Goal: Information Seeking & Learning: Compare options

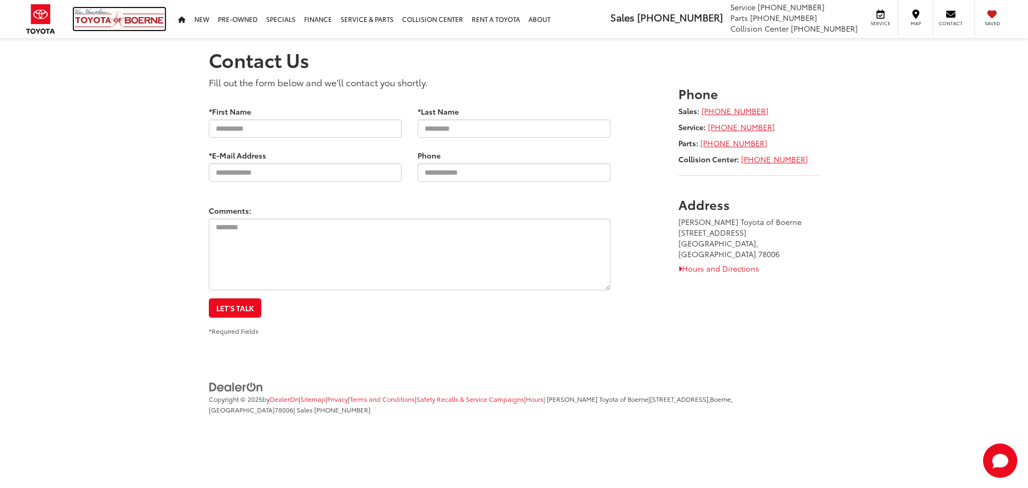
click at [121, 25] on img at bounding box center [119, 19] width 91 height 22
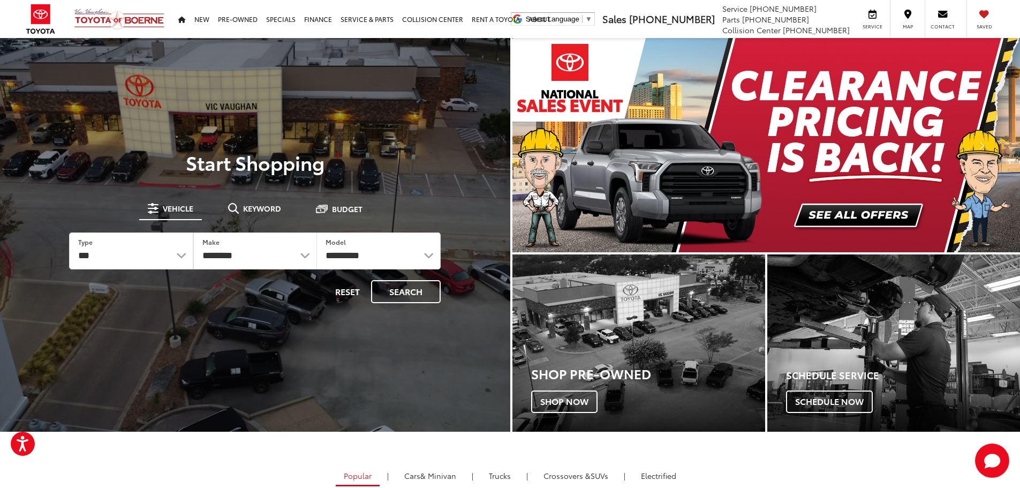
click at [841, 210] on img "carousel slide number 1 of 2" at bounding box center [767, 145] width 508 height 214
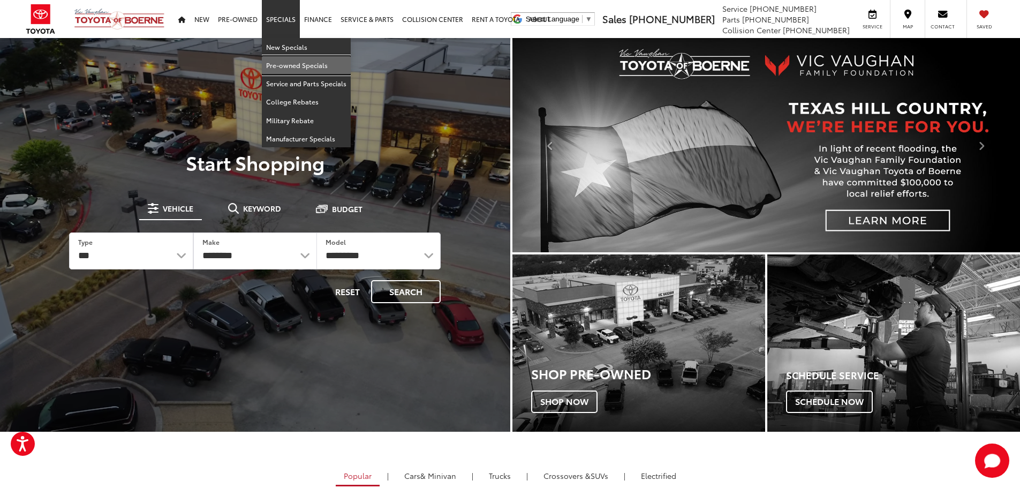
click at [275, 64] on link "Pre-owned Specials" at bounding box center [306, 65] width 89 height 18
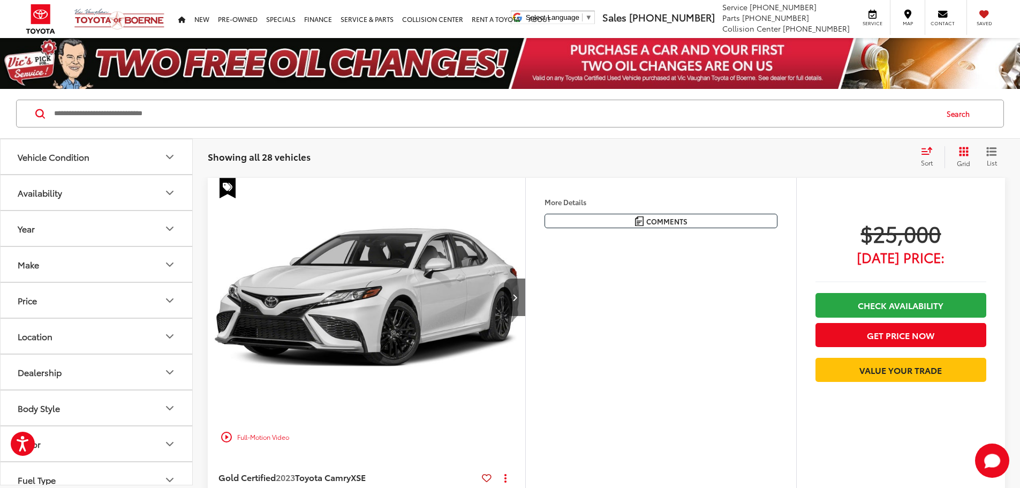
click at [927, 154] on icon "Select sort value" at bounding box center [927, 151] width 10 height 6
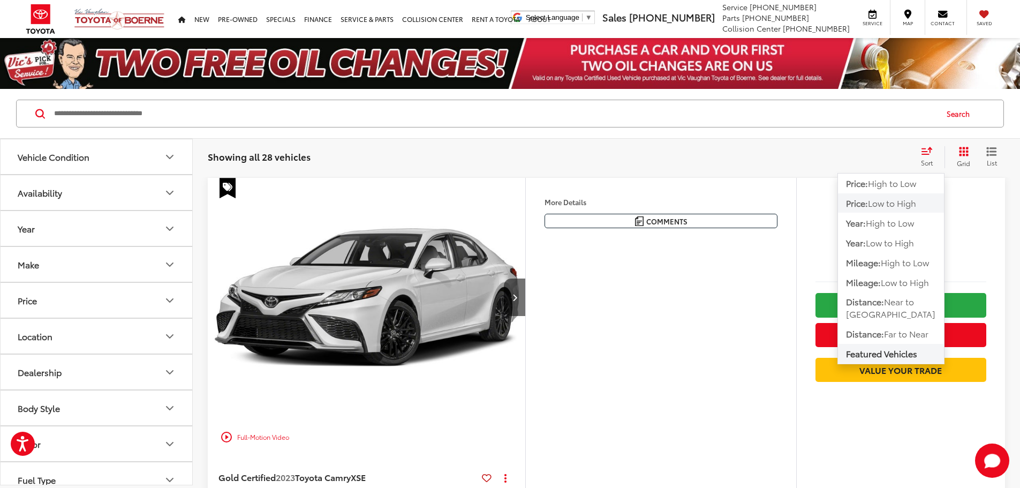
click at [874, 209] on span "Low to High" at bounding box center [892, 203] width 48 height 12
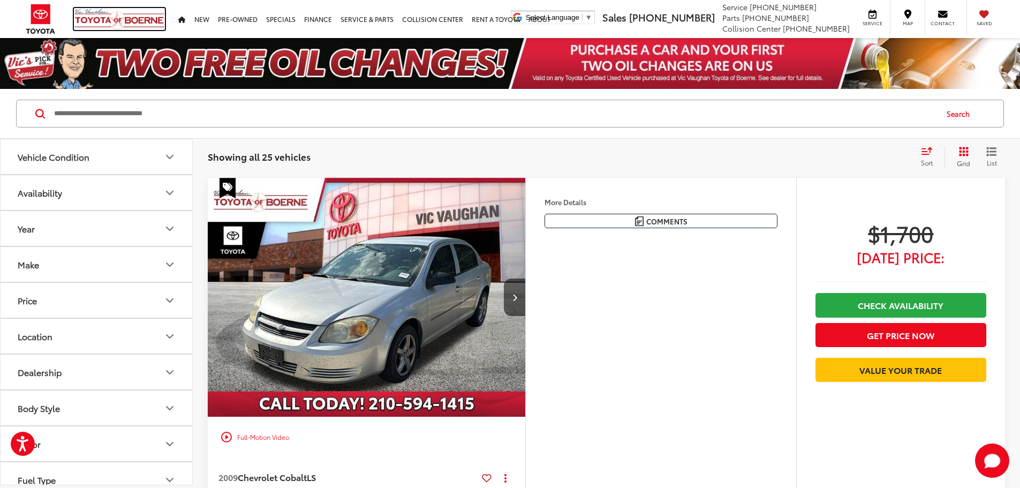
click at [108, 16] on img at bounding box center [119, 19] width 91 height 22
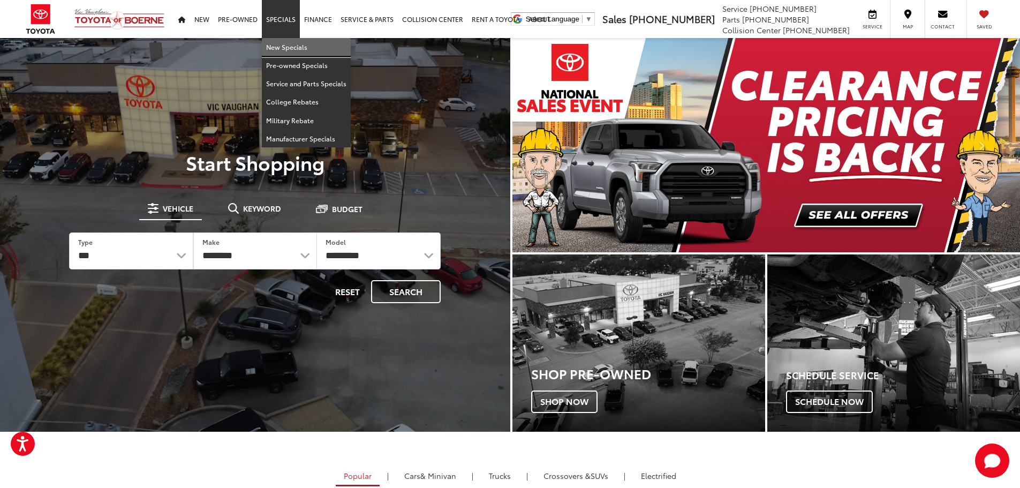
click at [278, 42] on link "New Specials" at bounding box center [306, 47] width 89 height 18
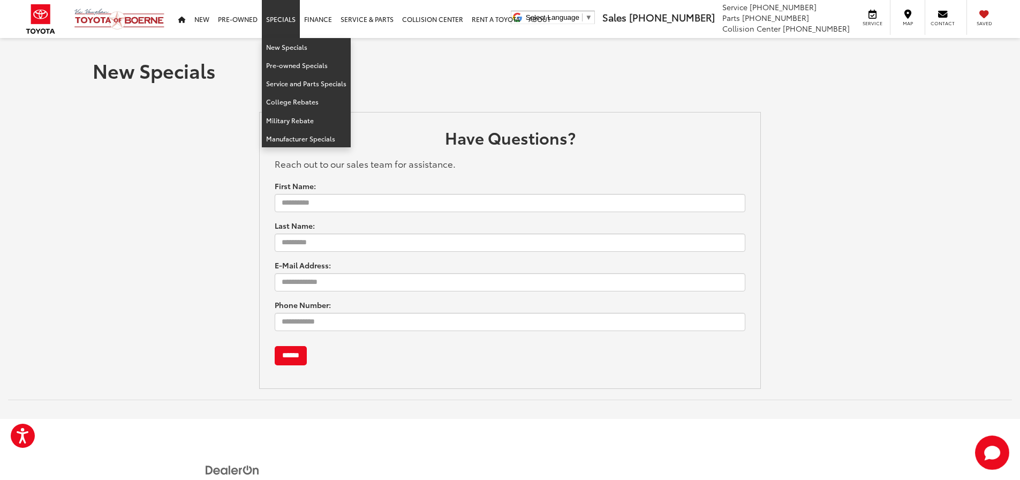
click at [275, 19] on link "Specials" at bounding box center [281, 19] width 38 height 38
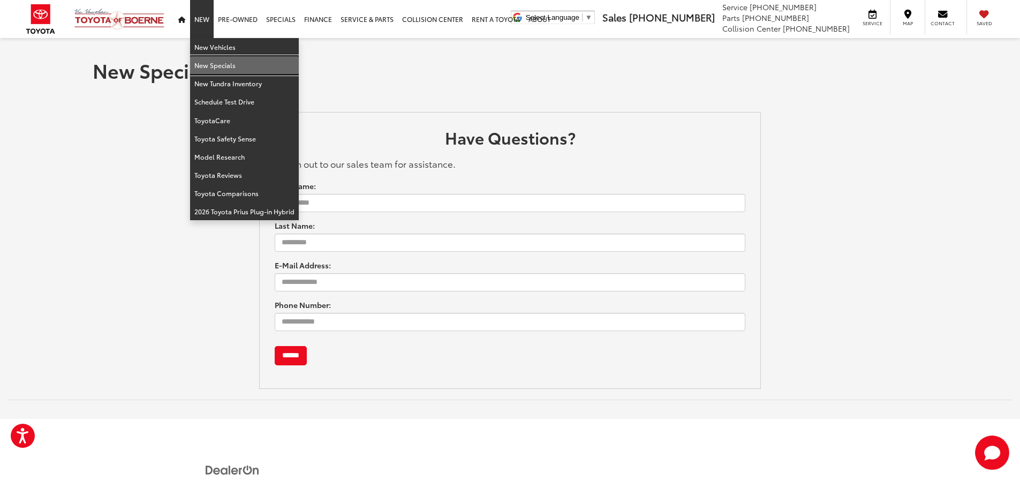
click at [220, 67] on link "New Specials" at bounding box center [244, 65] width 109 height 18
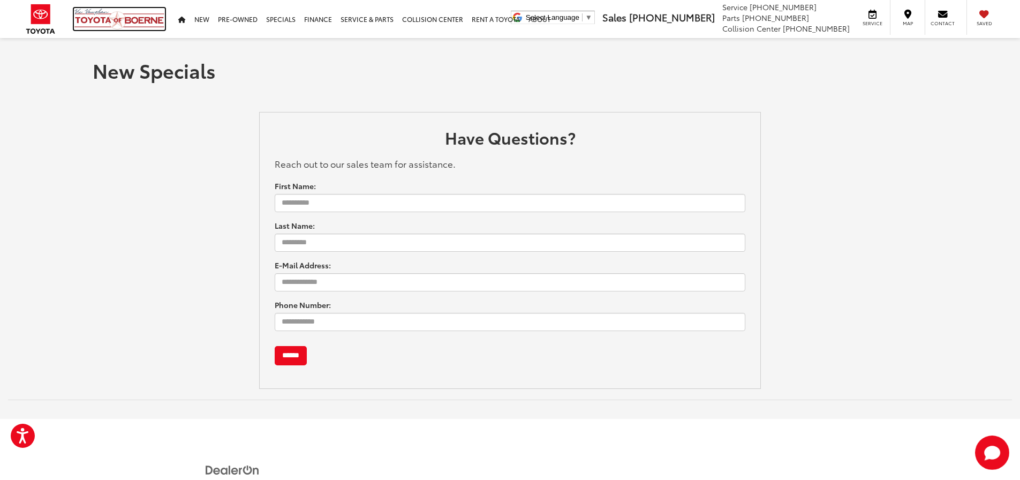
click at [95, 16] on img at bounding box center [119, 19] width 91 height 22
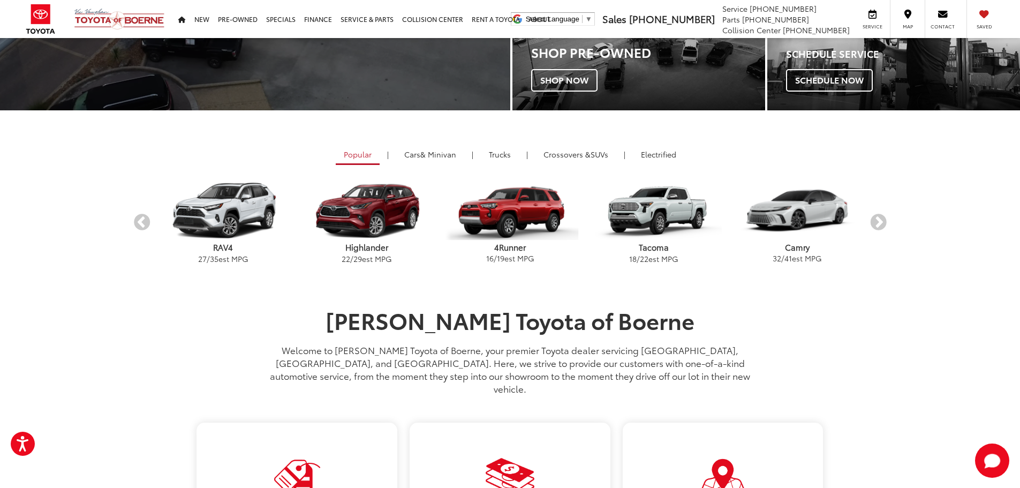
scroll to position [214, 0]
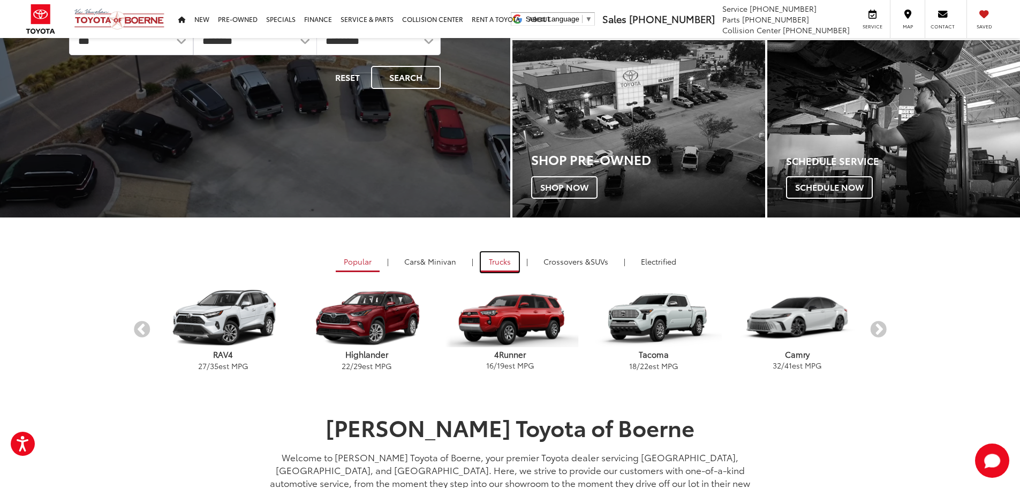
click at [500, 264] on link "Trucks" at bounding box center [500, 262] width 38 height 20
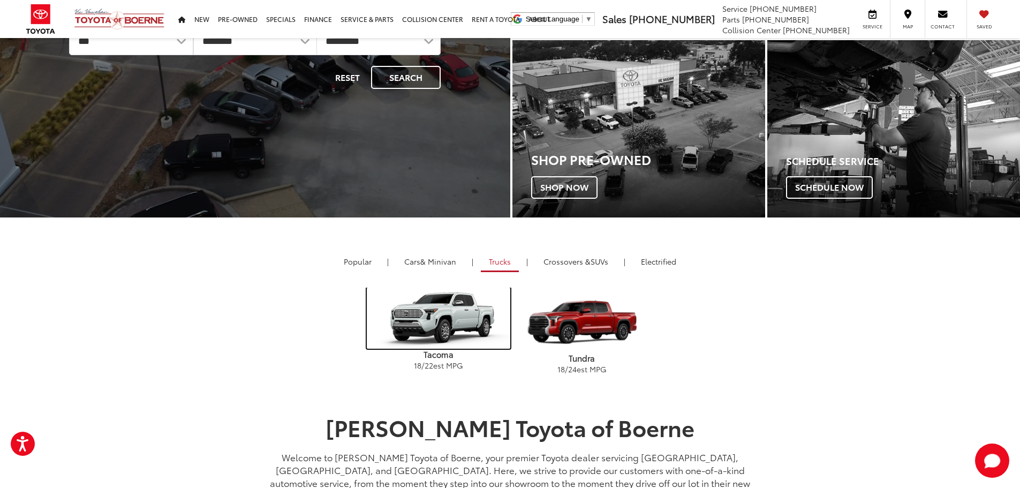
click at [454, 323] on img "carousel" at bounding box center [439, 318] width 144 height 61
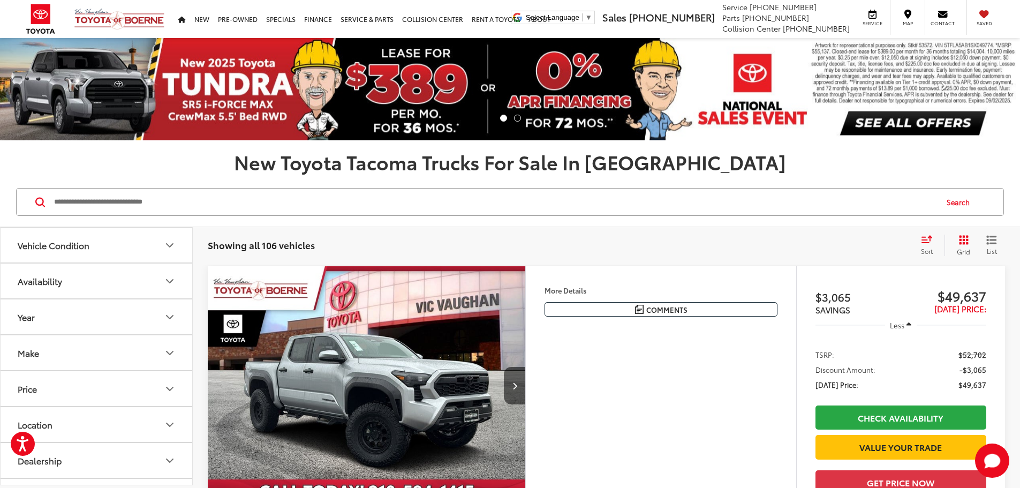
click at [894, 124] on link "Next" at bounding box center [943, 89] width 153 height 102
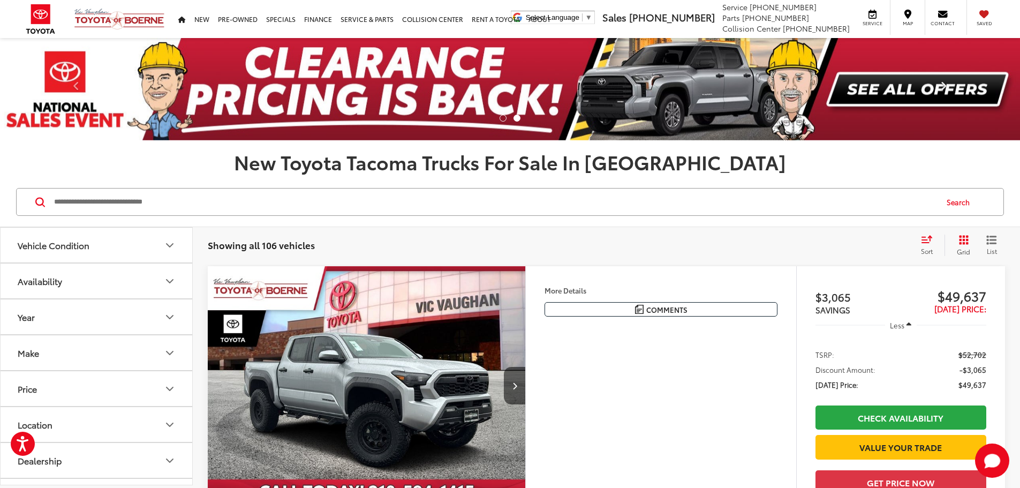
click at [881, 83] on link "Next" at bounding box center [943, 89] width 153 height 102
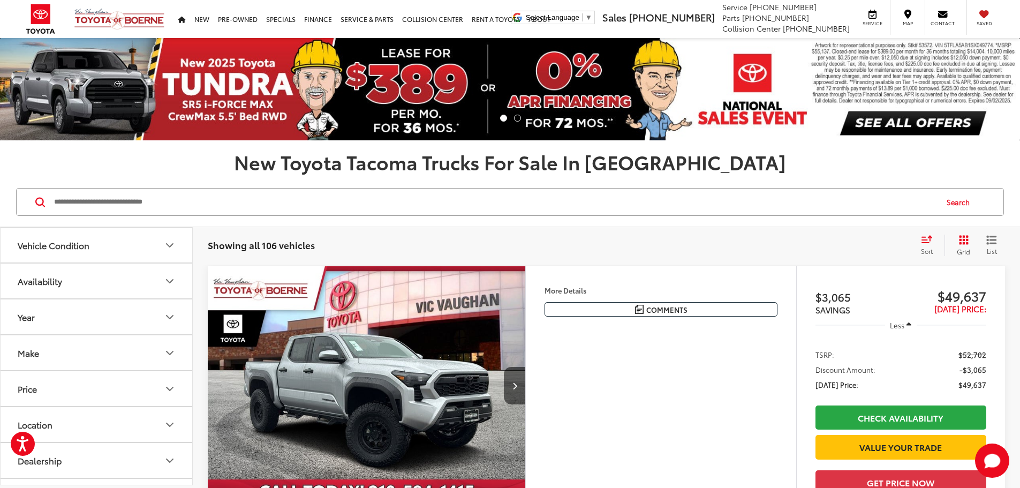
click at [420, 108] on img at bounding box center [510, 89] width 1020 height 102
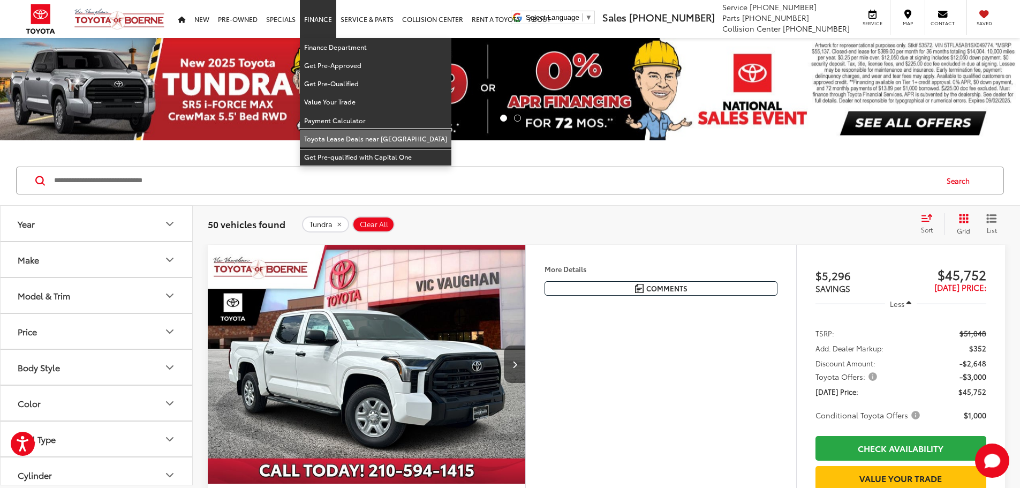
click at [335, 139] on link "Toyota Lease Deals near [GEOGRAPHIC_DATA]" at bounding box center [376, 139] width 152 height 18
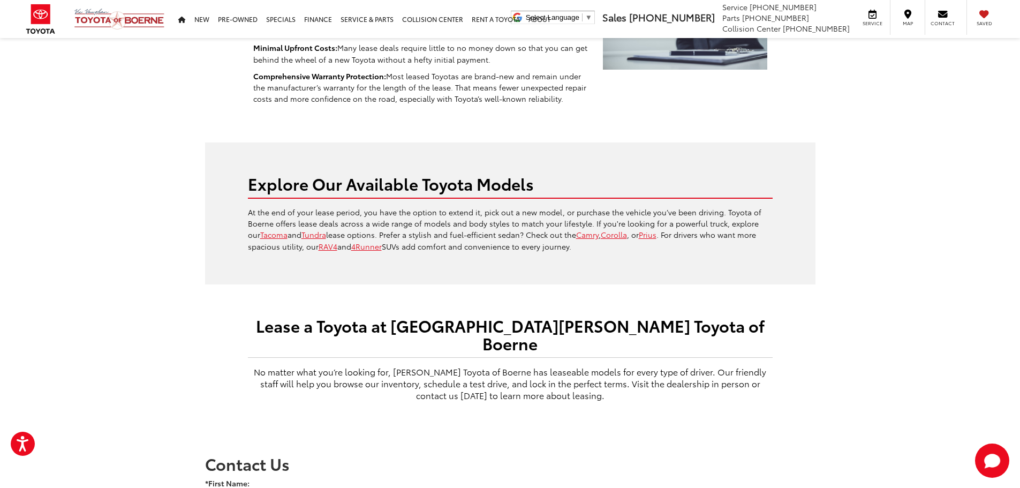
scroll to position [500, 0]
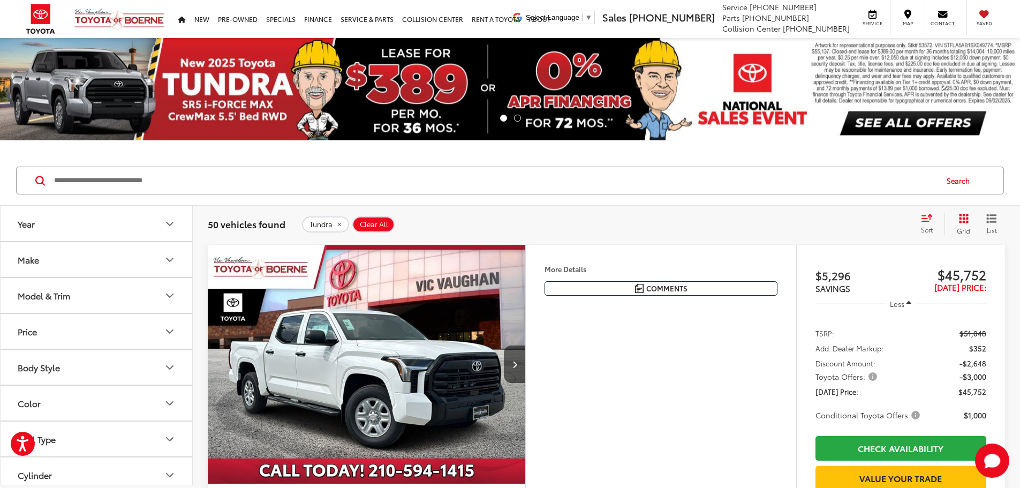
click at [945, 87] on span at bounding box center [944, 89] width 16 height 16
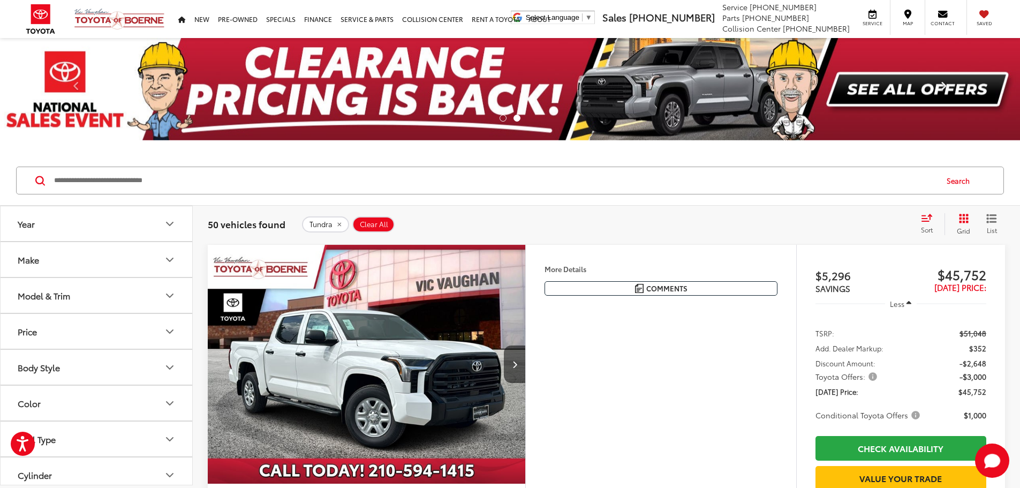
click at [945, 87] on span at bounding box center [944, 89] width 16 height 16
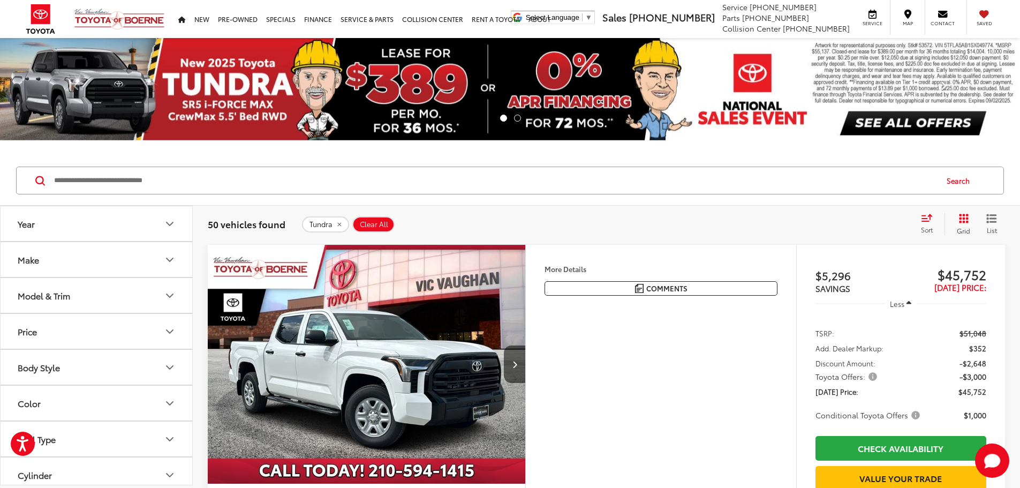
click at [945, 87] on span at bounding box center [944, 89] width 16 height 16
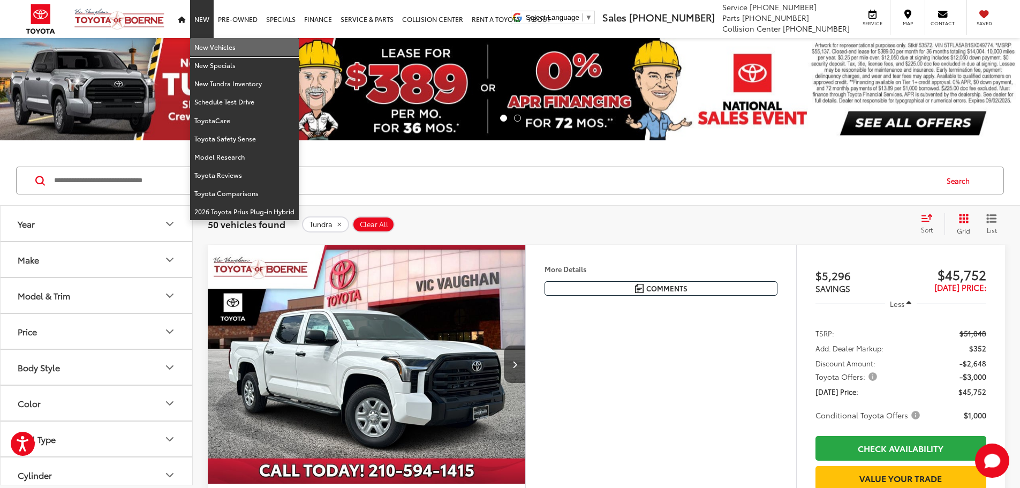
click at [217, 49] on link "New Vehicles" at bounding box center [244, 47] width 109 height 18
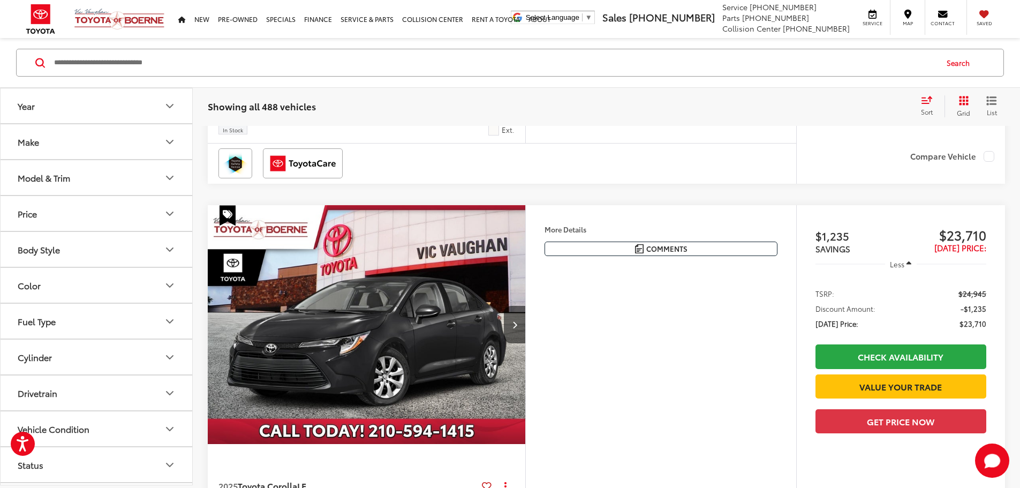
scroll to position [1232, 0]
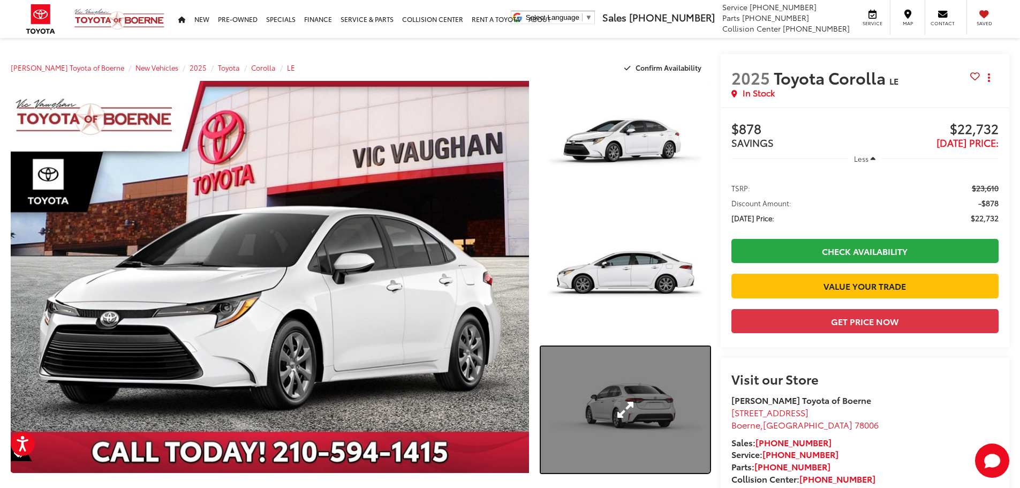
click at [612, 375] on link "Expand Photo 3" at bounding box center [625, 410] width 169 height 127
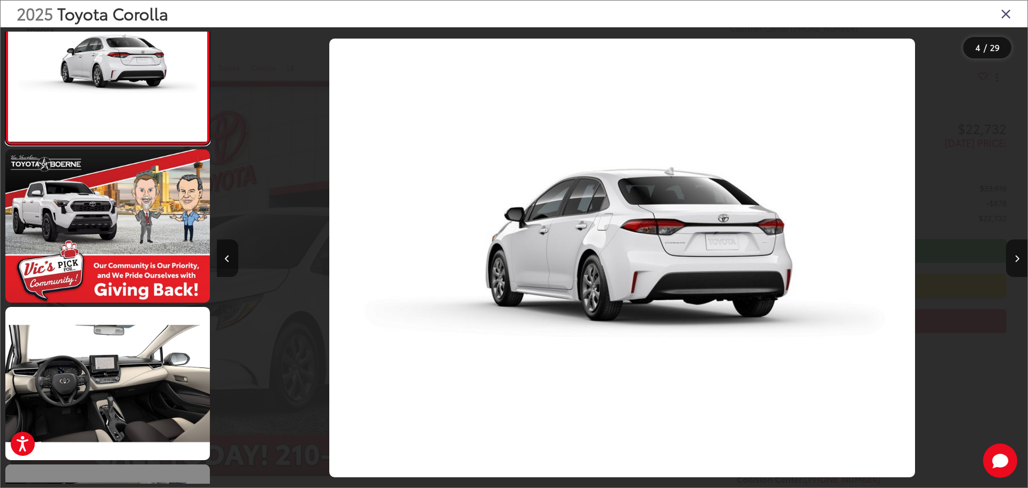
scroll to position [733, 0]
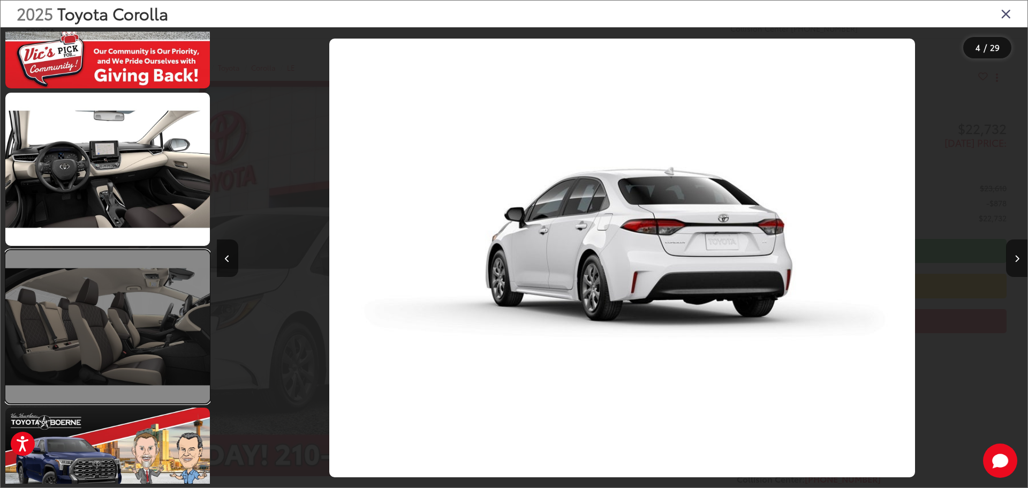
click at [145, 335] on link at bounding box center [107, 326] width 205 height 153
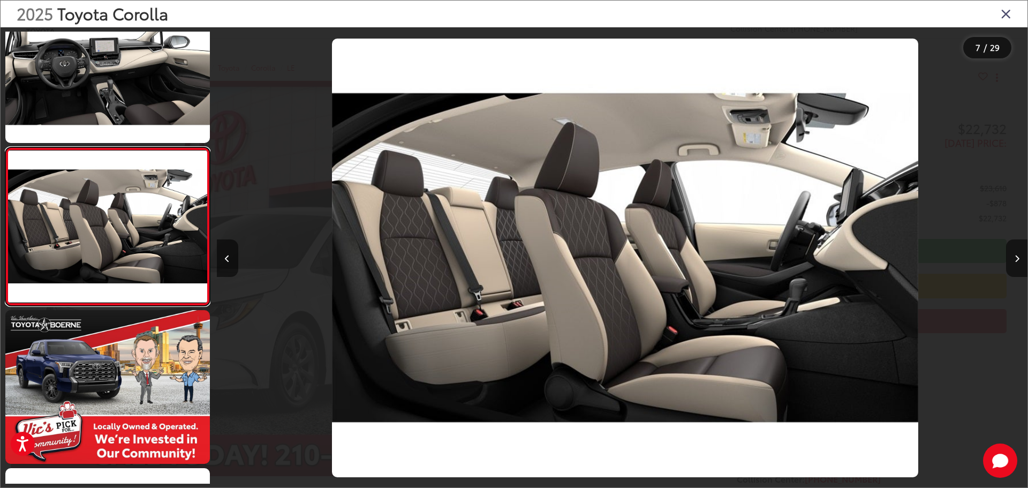
scroll to position [0, 4866]
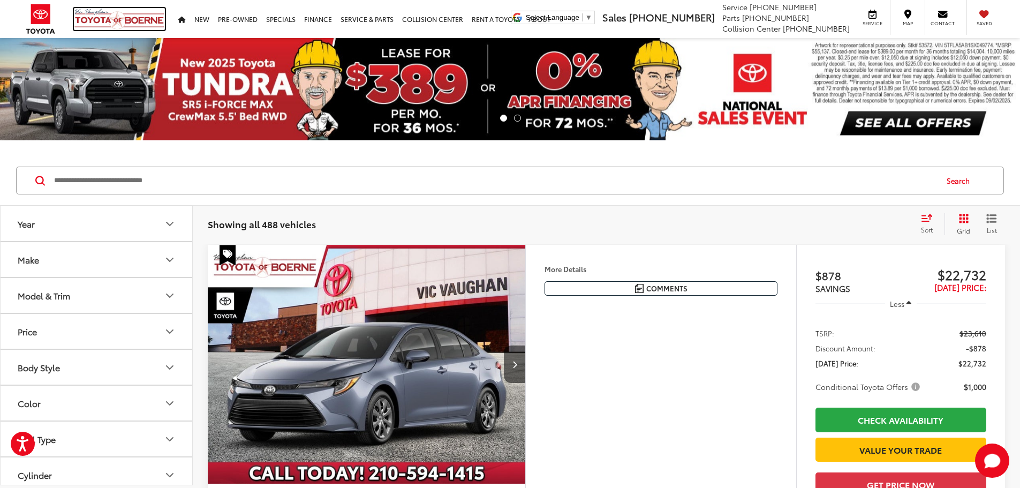
click at [119, 19] on img at bounding box center [119, 19] width 91 height 22
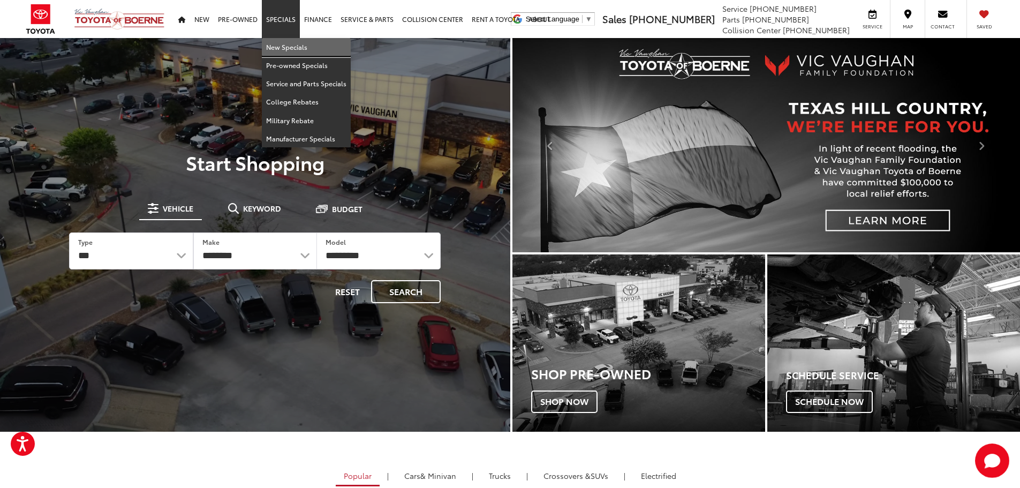
click at [280, 46] on link "New Specials" at bounding box center [306, 47] width 89 height 18
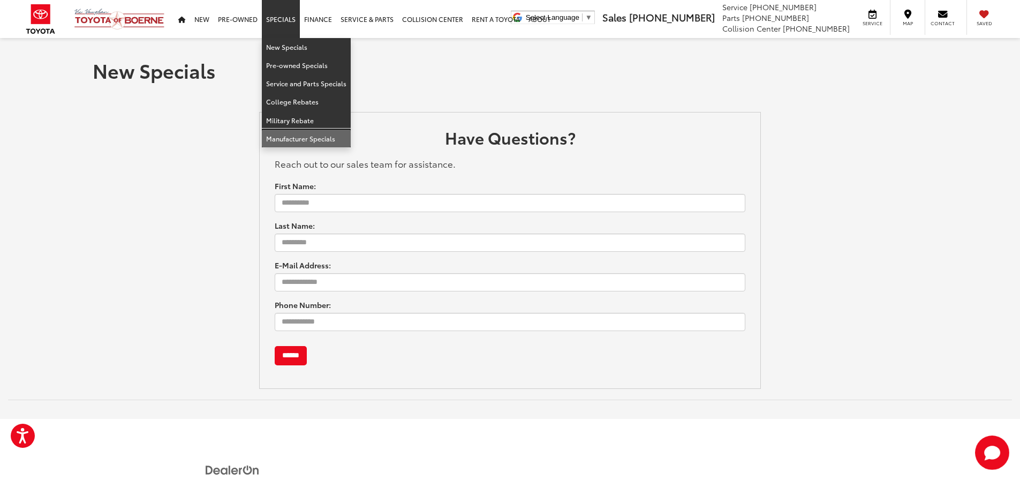
click at [291, 144] on link "Manufacturer Specials" at bounding box center [306, 139] width 89 height 18
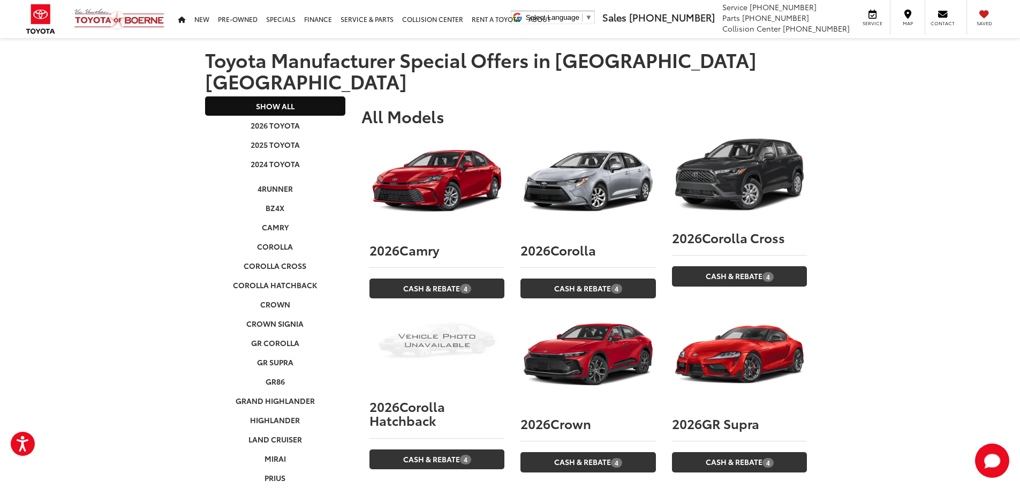
click at [597, 163] on img at bounding box center [588, 180] width 135 height 101
click at [563, 278] on link "Cash & Rebate 4" at bounding box center [588, 288] width 135 height 20
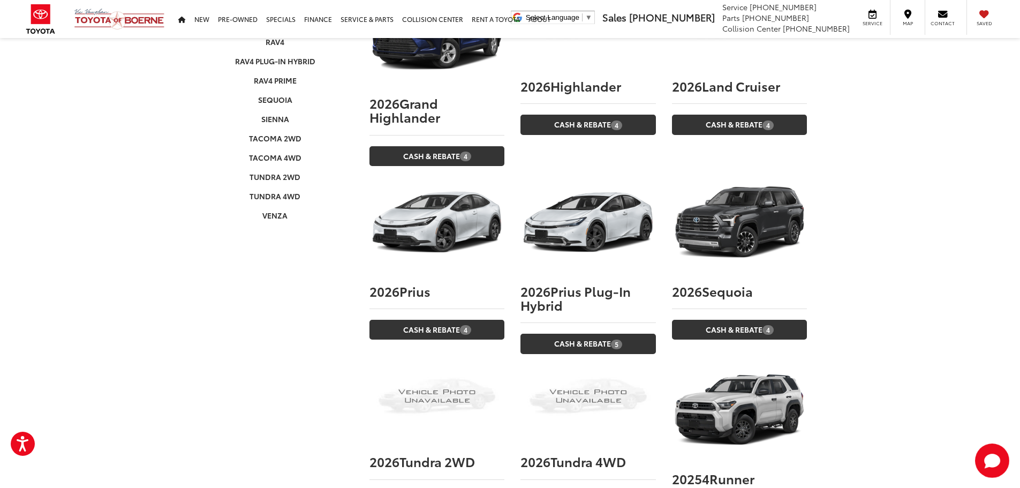
scroll to position [482, 0]
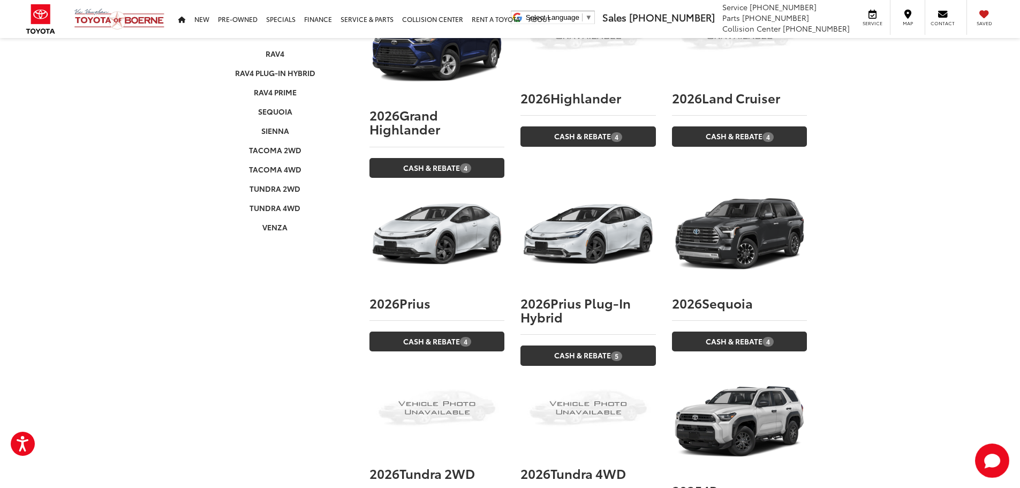
click at [458, 221] on img at bounding box center [437, 233] width 135 height 101
click at [431, 332] on link "Cash & Rebate 4" at bounding box center [437, 342] width 135 height 20
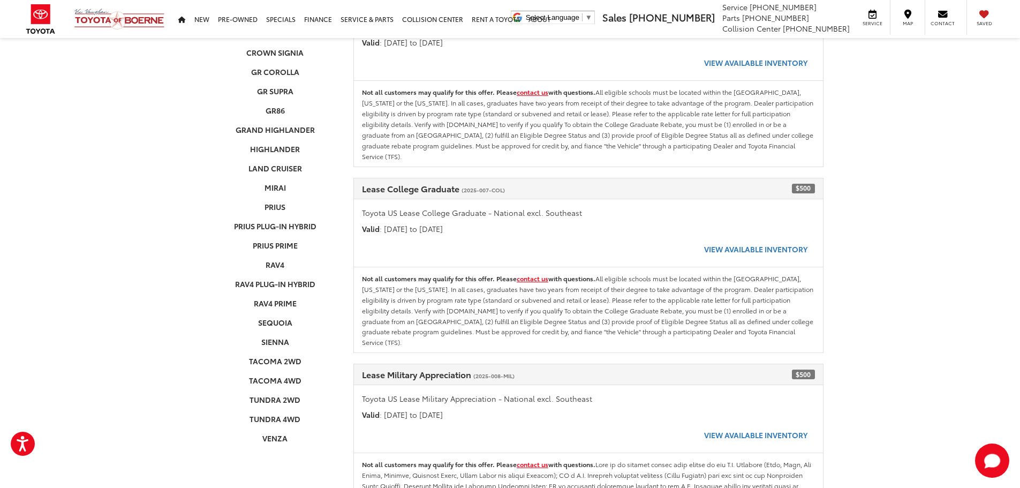
scroll to position [107, 0]
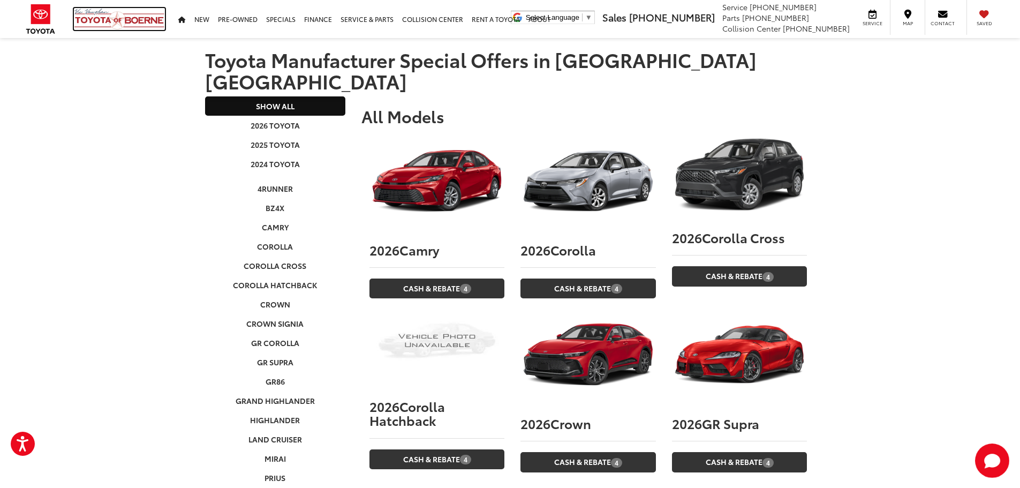
click at [108, 21] on img at bounding box center [119, 19] width 91 height 22
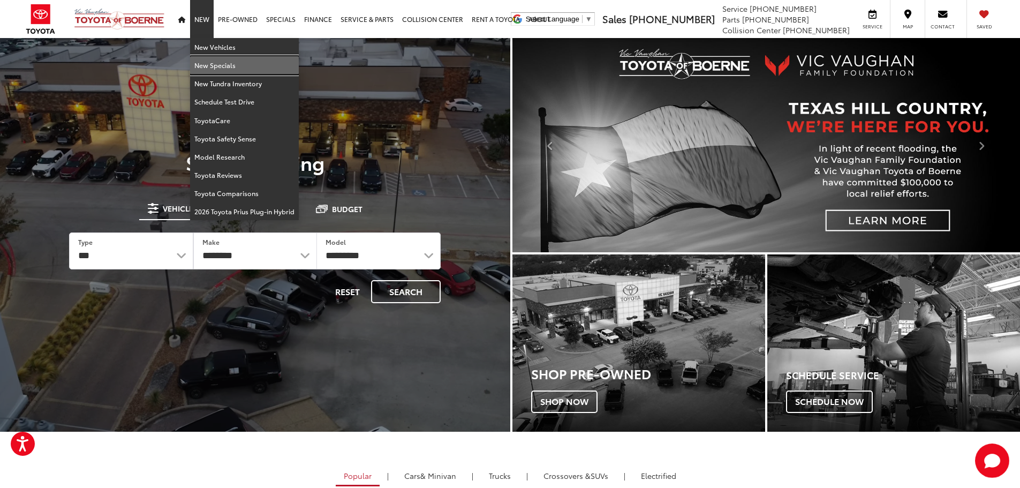
click at [204, 60] on link "New Specials" at bounding box center [244, 65] width 109 height 18
